Goal: Task Accomplishment & Management: Manage account settings

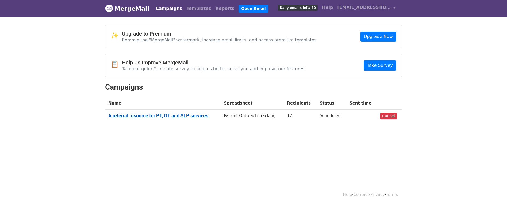
click at [189, 115] on link "A referral resource for PT, OT, and SLP services" at bounding box center [162, 116] width 109 height 6
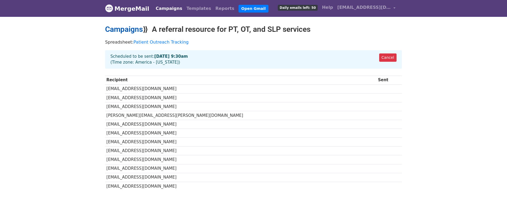
click at [140, 31] on link "Campaigns" at bounding box center [124, 29] width 38 height 9
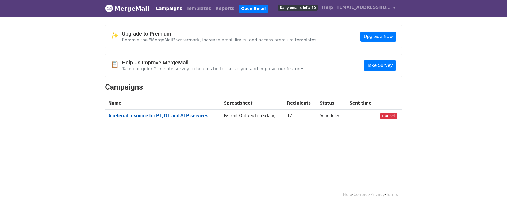
click at [171, 114] on link "A referral resource for PT, OT, and SLP services" at bounding box center [162, 116] width 109 height 6
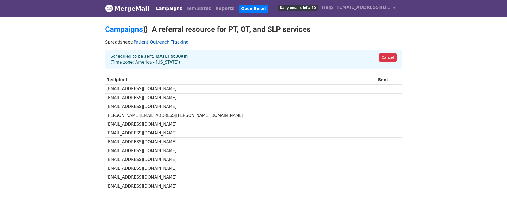
click at [161, 42] on link "Patient Outreach Tracking" at bounding box center [160, 42] width 55 height 5
click at [165, 9] on link "Campaigns" at bounding box center [168, 8] width 31 height 11
